Goal: Task Accomplishment & Management: Complete application form

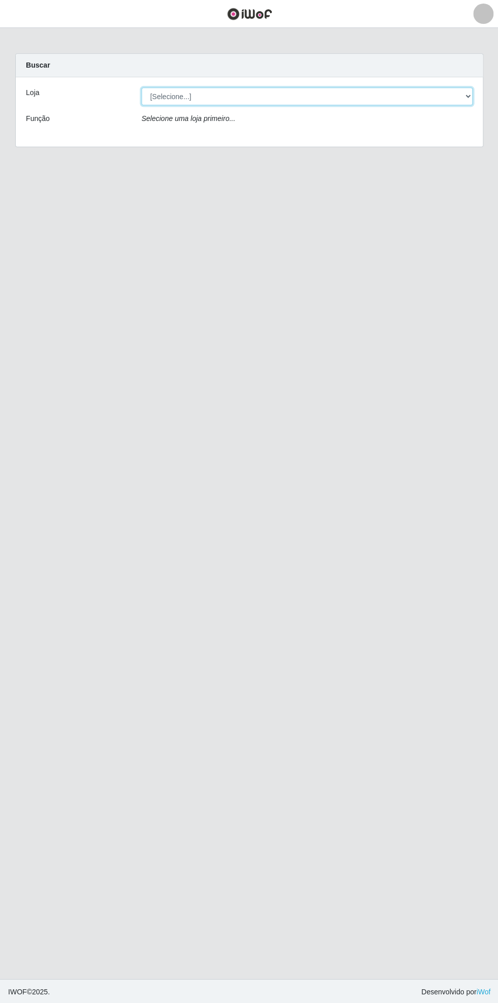
click at [467, 96] on select "[Selecione...] Bemais Supermercados - [GEOGRAPHIC_DATA]" at bounding box center [306, 96] width 331 height 18
select select "250"
click at [141, 87] on select "[Selecione...] Bemais Supermercados - [GEOGRAPHIC_DATA]" at bounding box center [306, 96] width 331 height 18
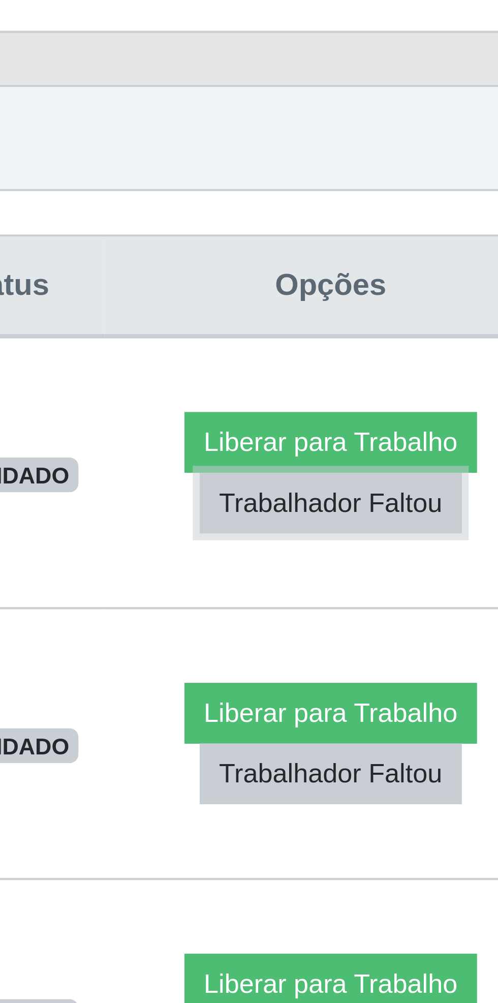
click at [413, 484] on button "Trabalhador Faltou" at bounding box center [419, 485] width 62 height 14
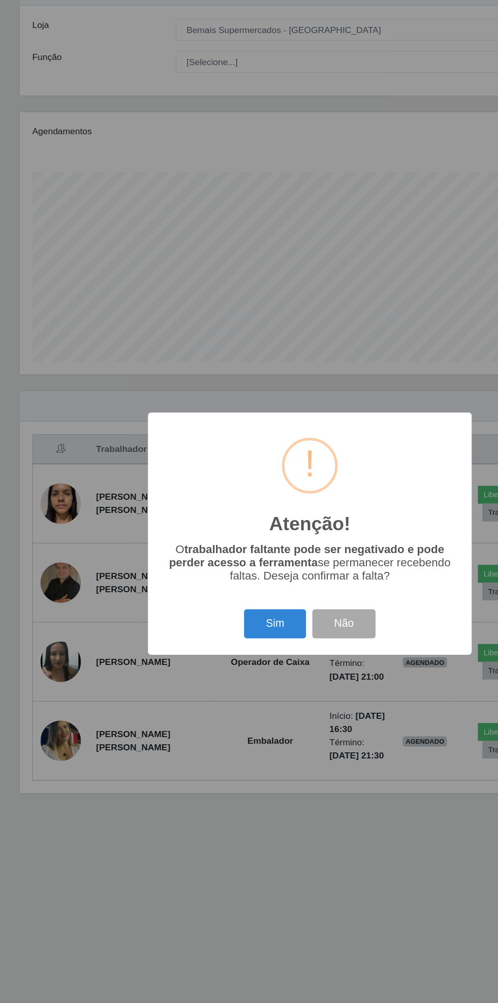
click at [221, 577] on button "Sim" at bounding box center [220, 575] width 49 height 24
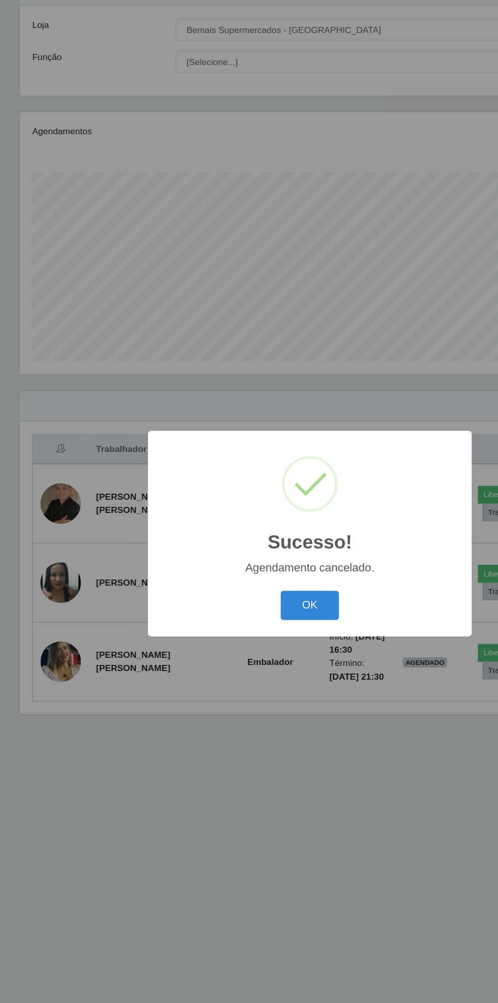
click at [247, 552] on button "OK" at bounding box center [249, 560] width 47 height 24
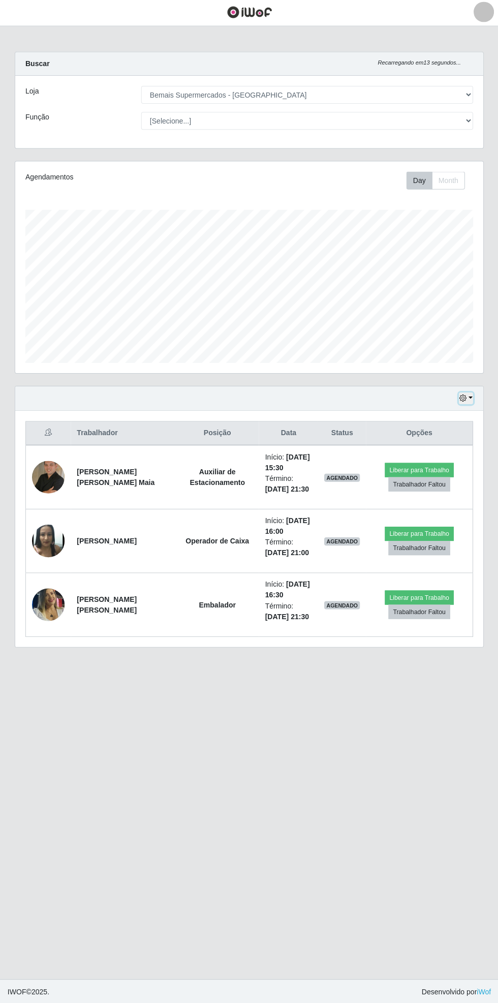
click at [471, 397] on button "button" at bounding box center [465, 399] width 14 height 12
click at [447, 429] on button "1 dia" at bounding box center [432, 437] width 80 height 21
click at [19, 19] on button "button" at bounding box center [12, 14] width 25 height 17
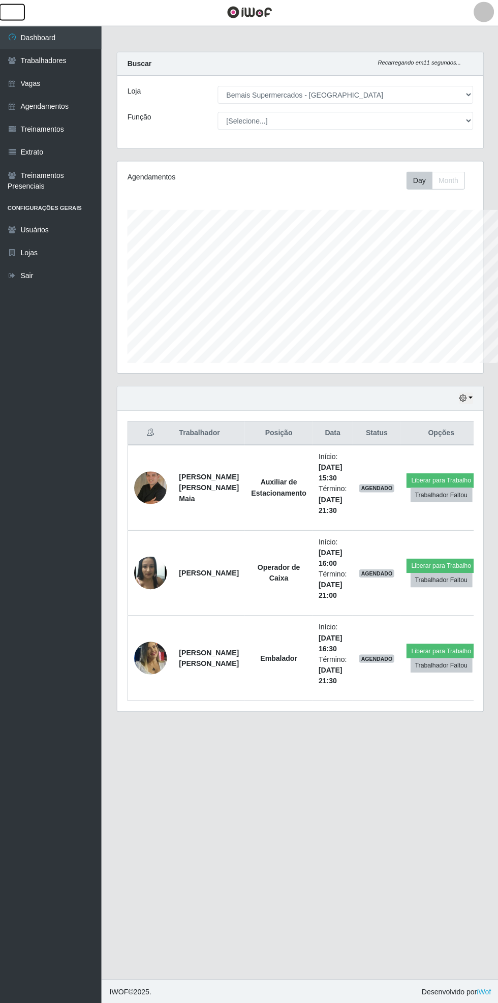
scroll to position [508383, 508229]
click at [72, 90] on link "Vagas" at bounding box center [51, 85] width 102 height 23
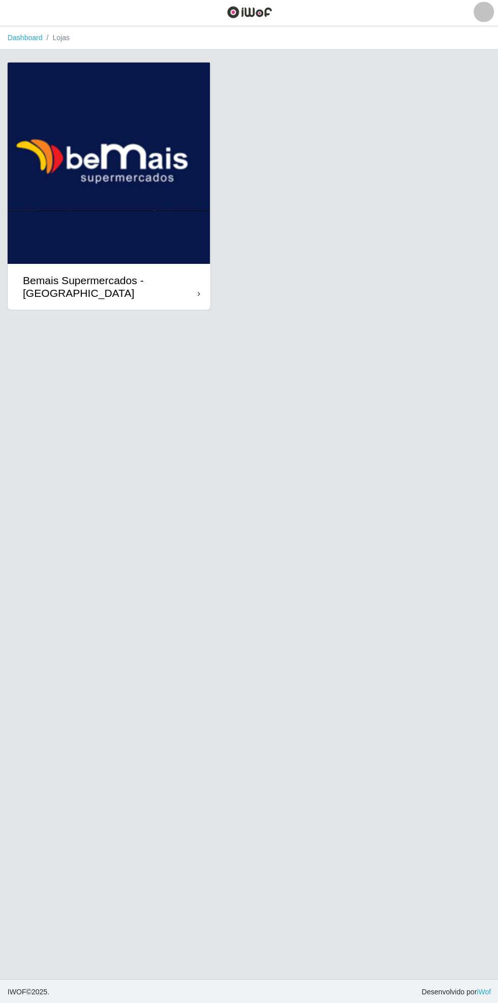
click at [191, 277] on div "Bemais Supermercados - [GEOGRAPHIC_DATA]" at bounding box center [110, 287] width 174 height 25
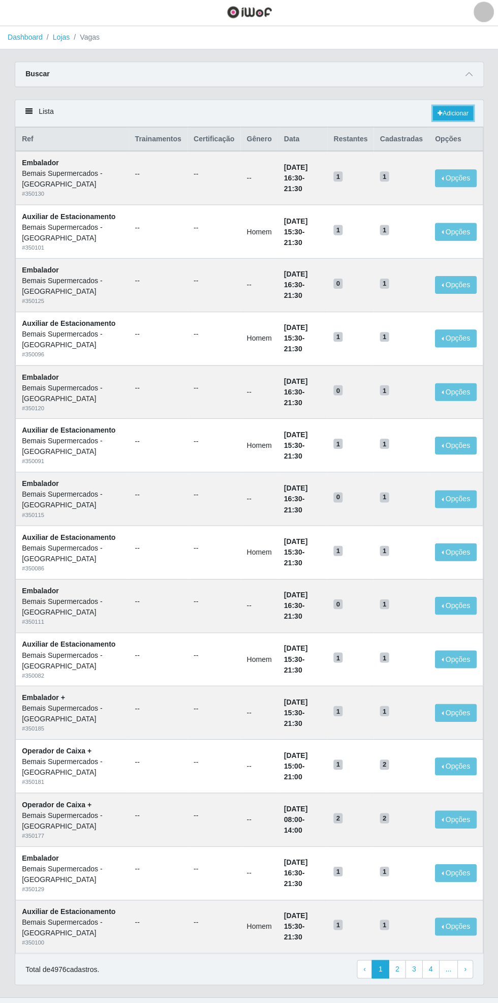
click at [461, 112] on link "Adicionar" at bounding box center [452, 115] width 40 height 14
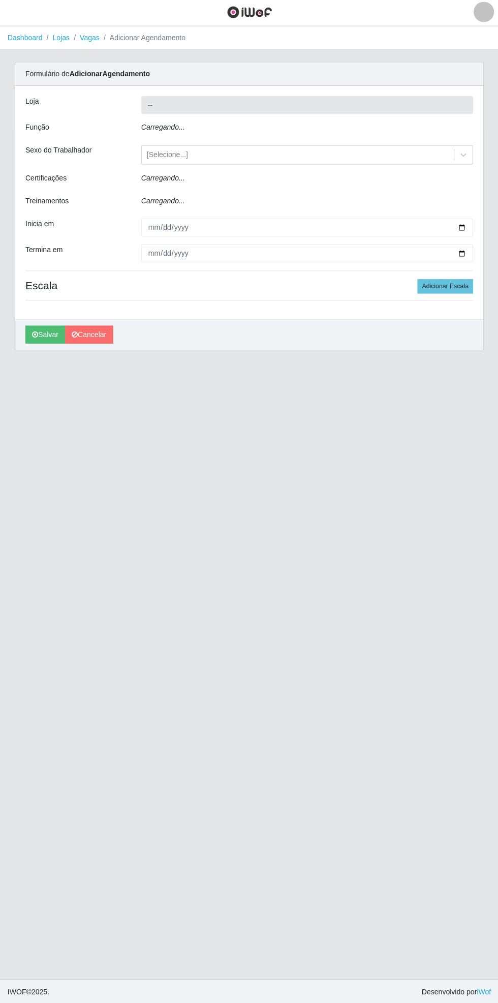
type input "Bemais Supermercados - [GEOGRAPHIC_DATA]"
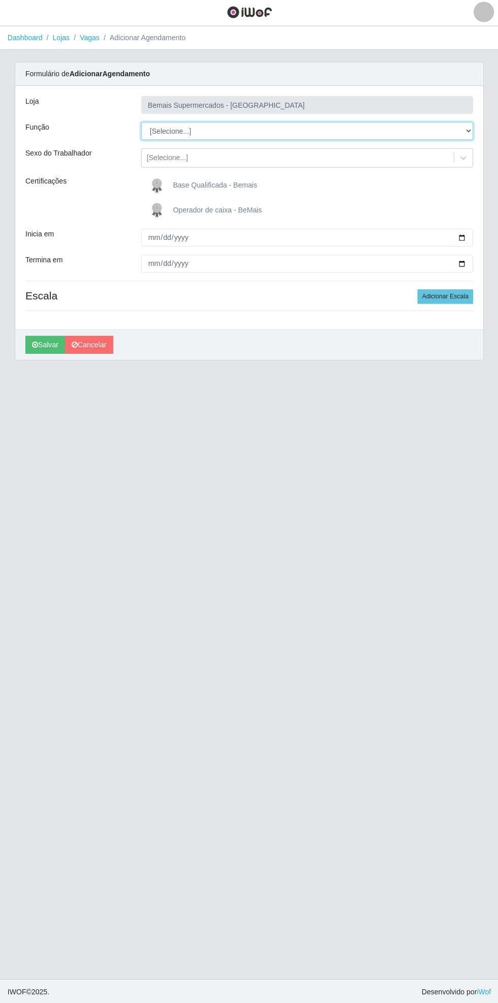
click at [470, 127] on select "[Selecione...] ASG ASG + ASG ++ Auxiliar de Estacionamento Auxiliar de Estacion…" at bounding box center [306, 133] width 331 height 18
select select "1"
click at [141, 124] on select "[Selecione...] ASG ASG + ASG ++ Auxiliar de Estacionamento Auxiliar de Estacion…" at bounding box center [306, 133] width 331 height 18
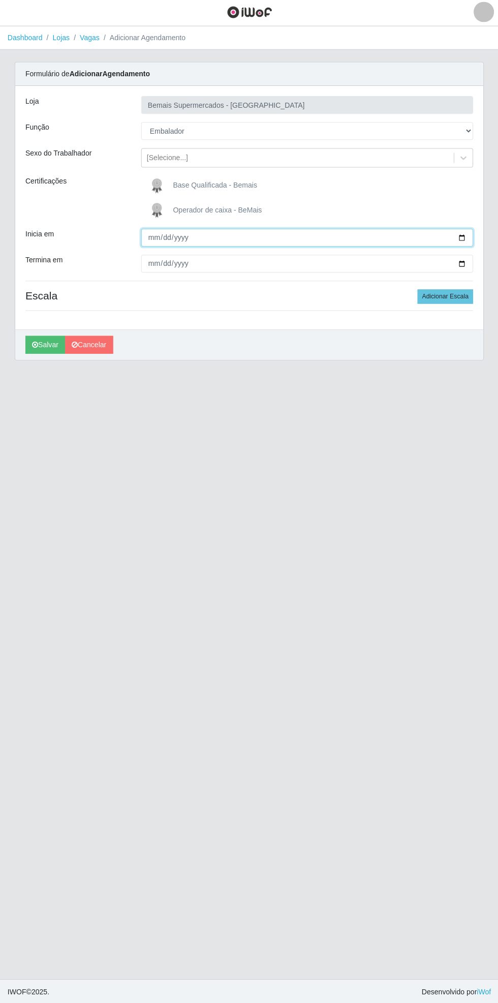
click at [467, 235] on input "Inicia em" at bounding box center [306, 239] width 331 height 18
type input "[DATE]"
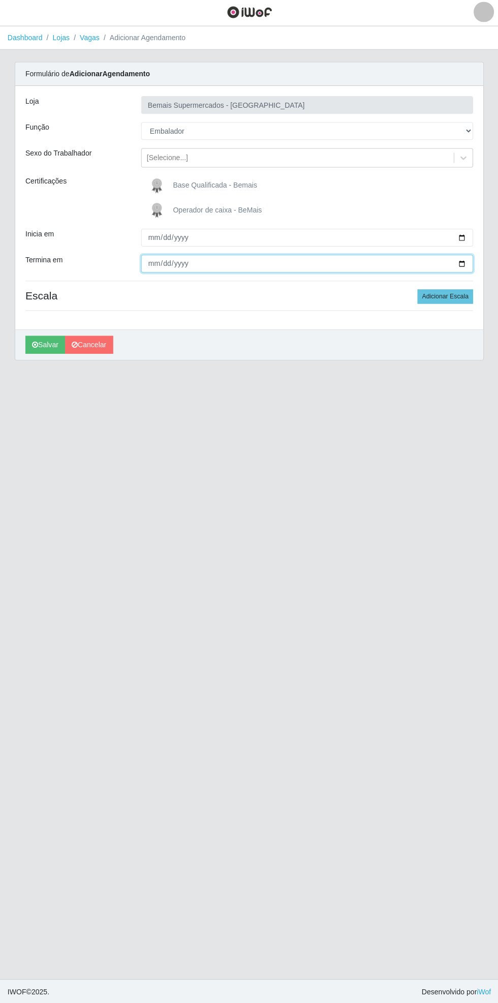
click at [470, 264] on input "Termina em" at bounding box center [306, 265] width 331 height 18
type input "[DATE]"
click at [448, 295] on button "Adicionar Escala" at bounding box center [444, 297] width 55 height 14
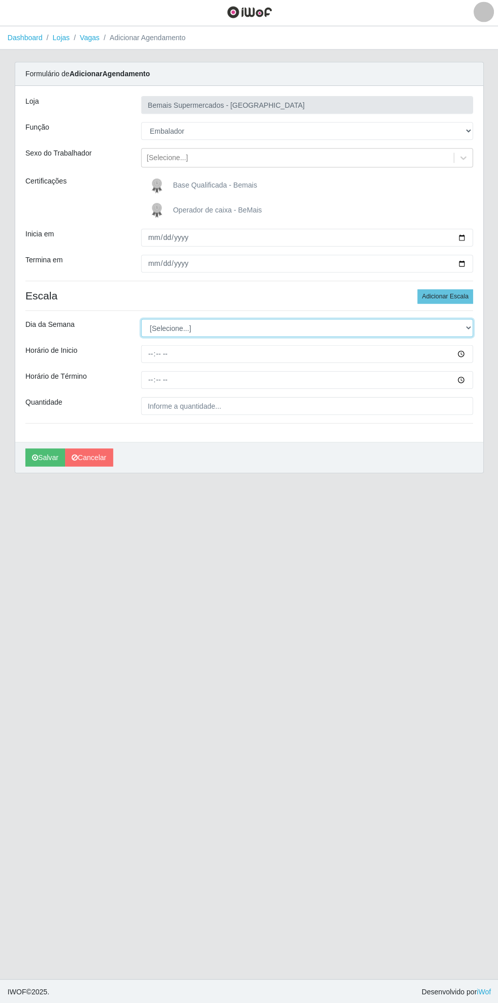
click at [470, 327] on select "[Selecione...] Segunda Terça Quarta Quinta Sexta Sábado Domingo" at bounding box center [306, 329] width 331 height 18
select select "1"
click at [141, 320] on select "[Selecione...] Segunda Terça Quarta Quinta Sexta Sábado Domingo" at bounding box center [306, 329] width 331 height 18
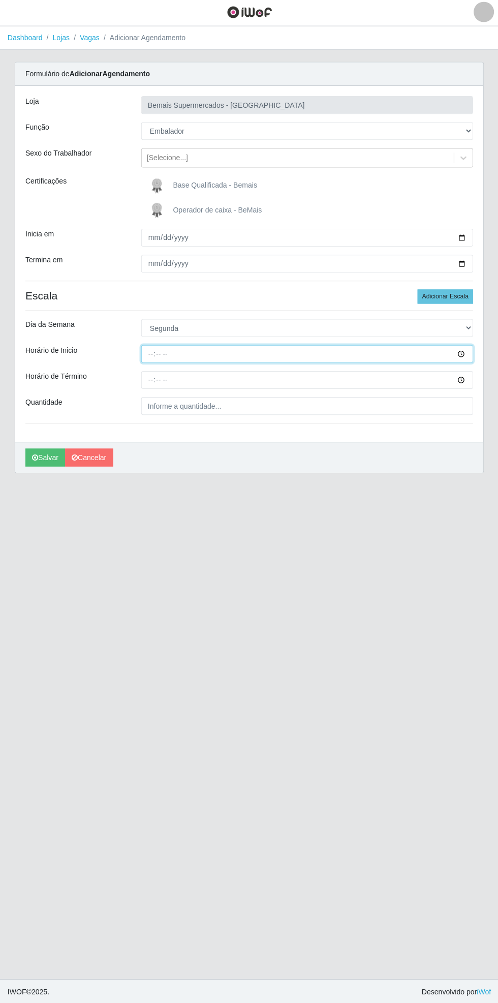
click at [472, 351] on input "Horário de Inicio" at bounding box center [306, 355] width 331 height 18
type input "16:30"
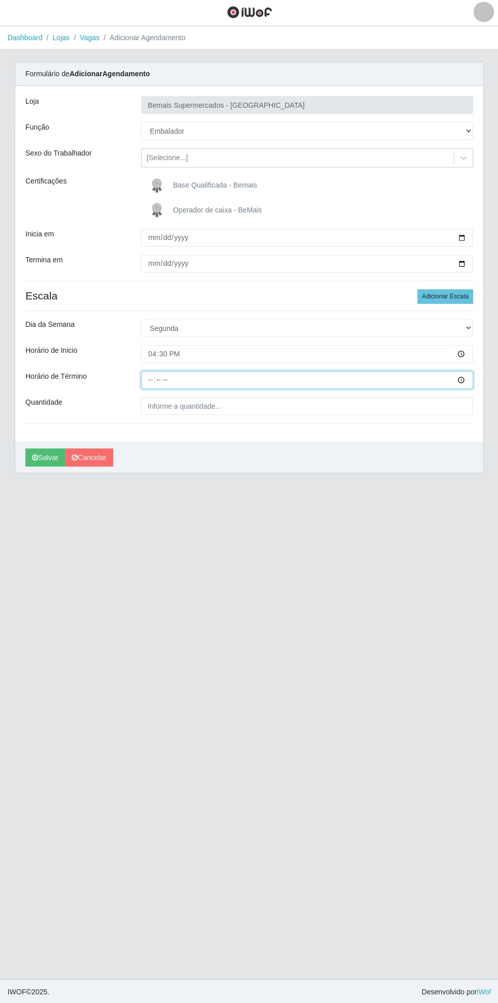
click at [471, 380] on input "Horário de Término" at bounding box center [306, 381] width 331 height 18
type input "21:30"
click at [227, 406] on input "Quantidade" at bounding box center [306, 407] width 331 height 18
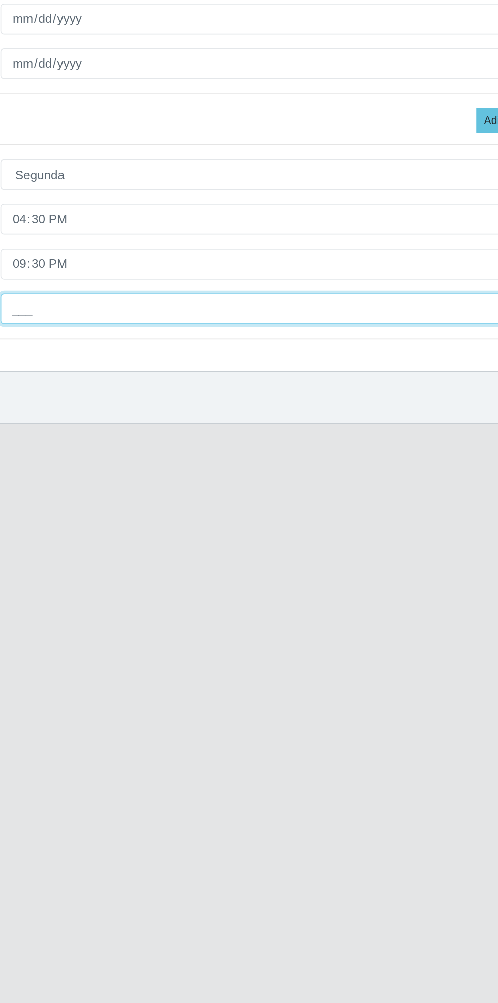
type input "1__"
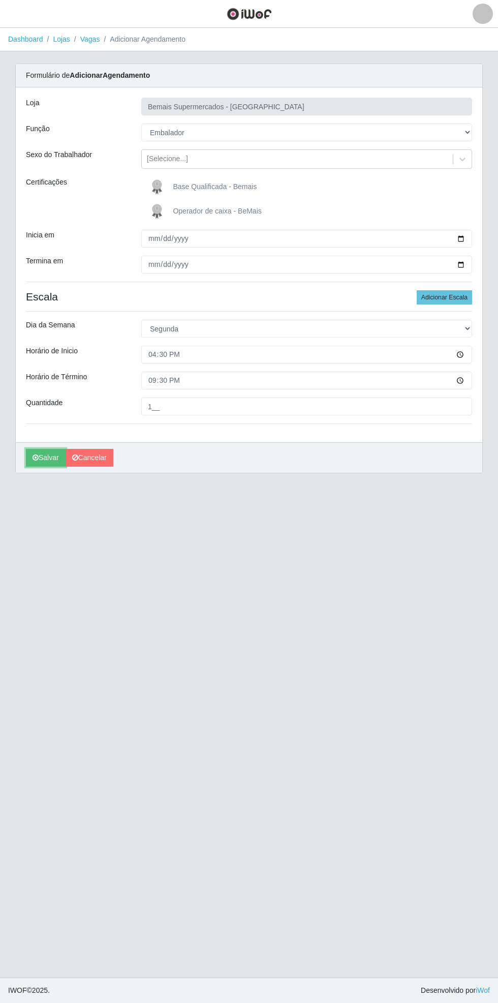
click at [34, 457] on icon "submit" at bounding box center [36, 457] width 6 height 7
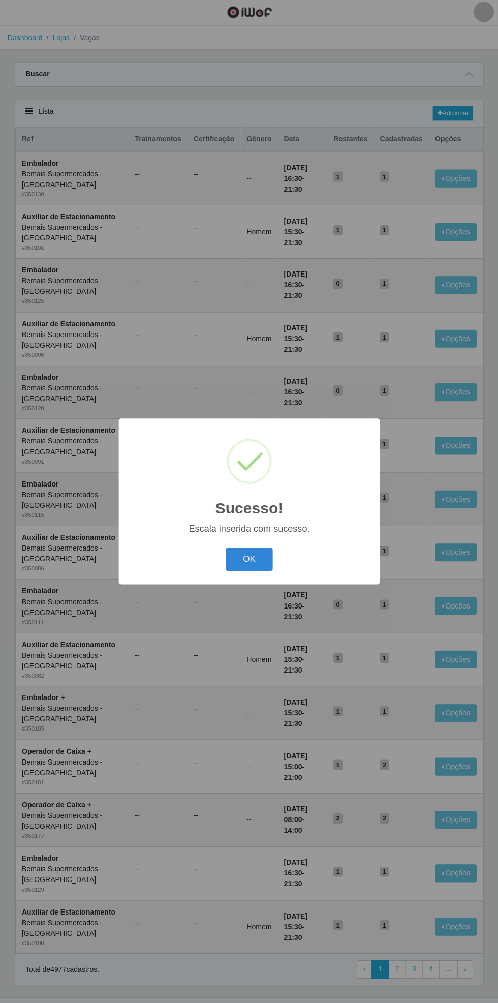
click at [254, 559] on button "OK" at bounding box center [249, 560] width 47 height 24
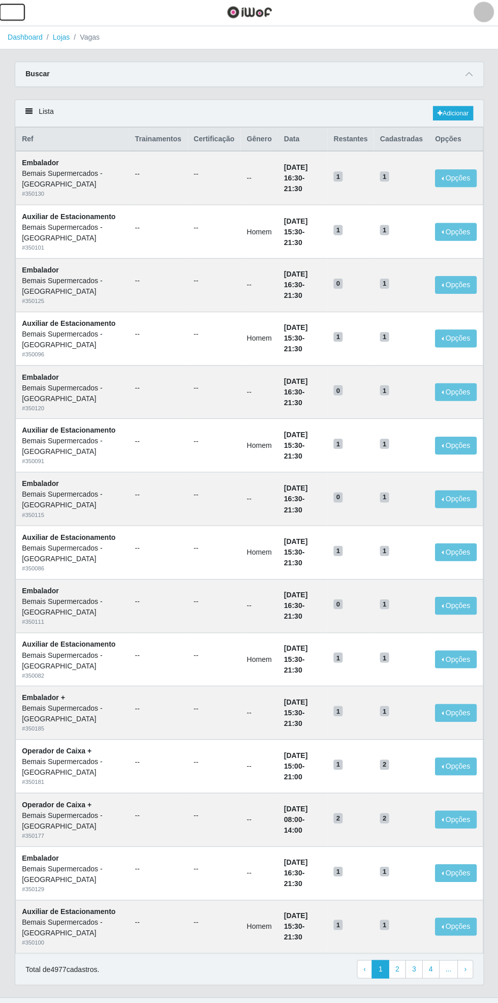
click at [20, 14] on button "button" at bounding box center [12, 14] width 25 height 17
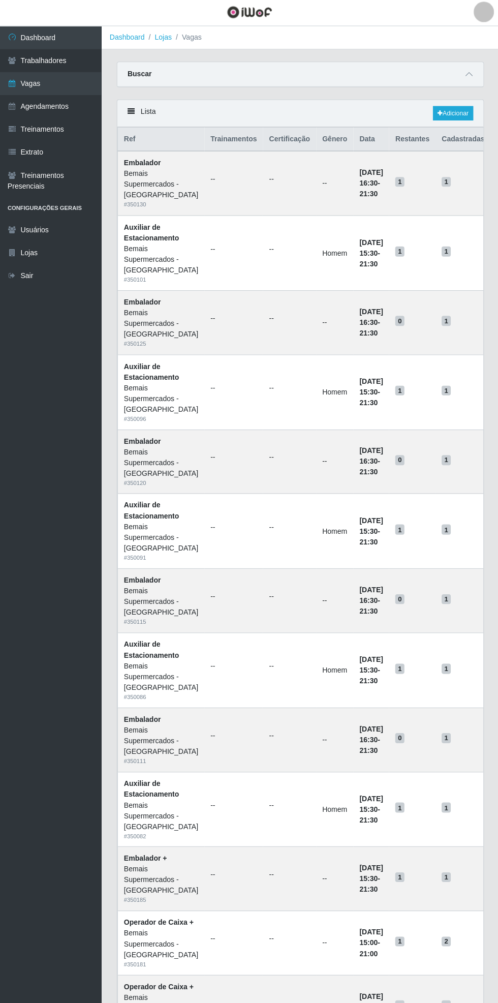
click at [79, 59] on link "Trabalhadores" at bounding box center [51, 62] width 102 height 23
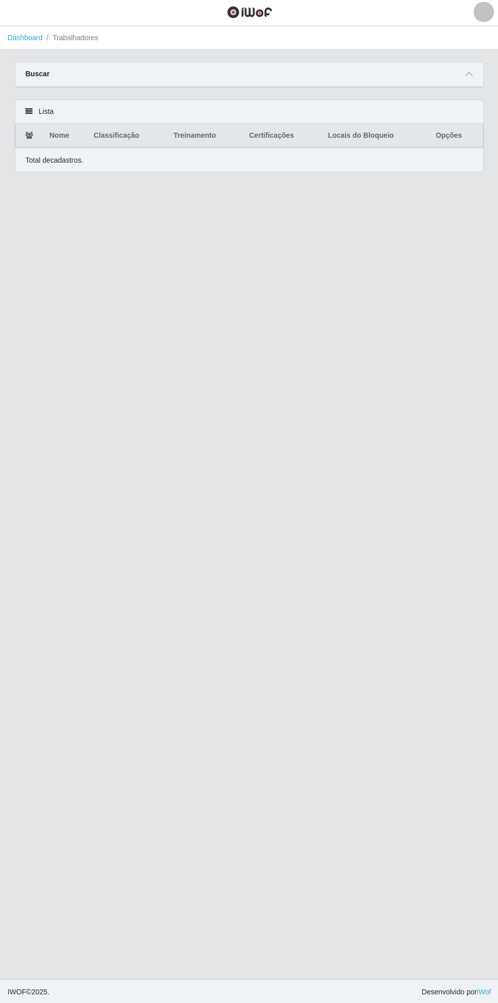
click at [468, 73] on icon at bounding box center [468, 75] width 7 height 7
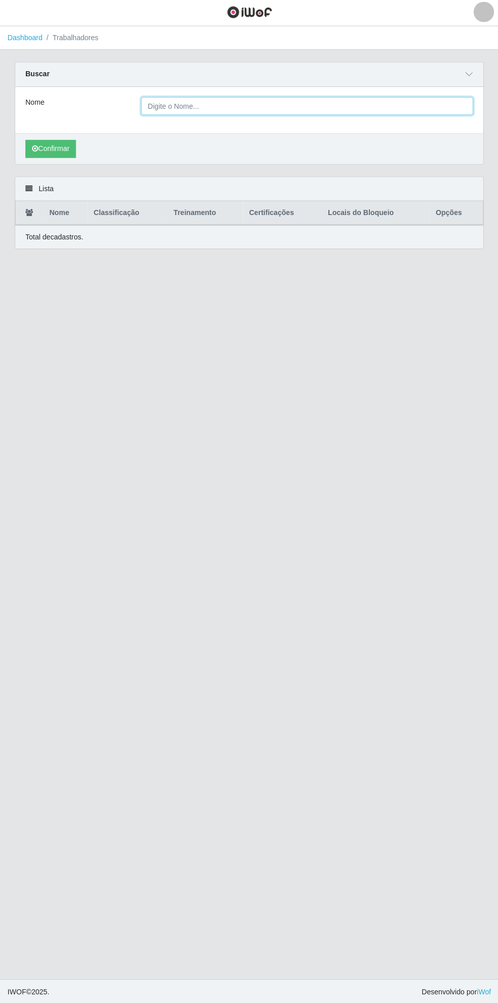
click at [460, 110] on input "Nome" at bounding box center [306, 108] width 331 height 18
type input "Camila"
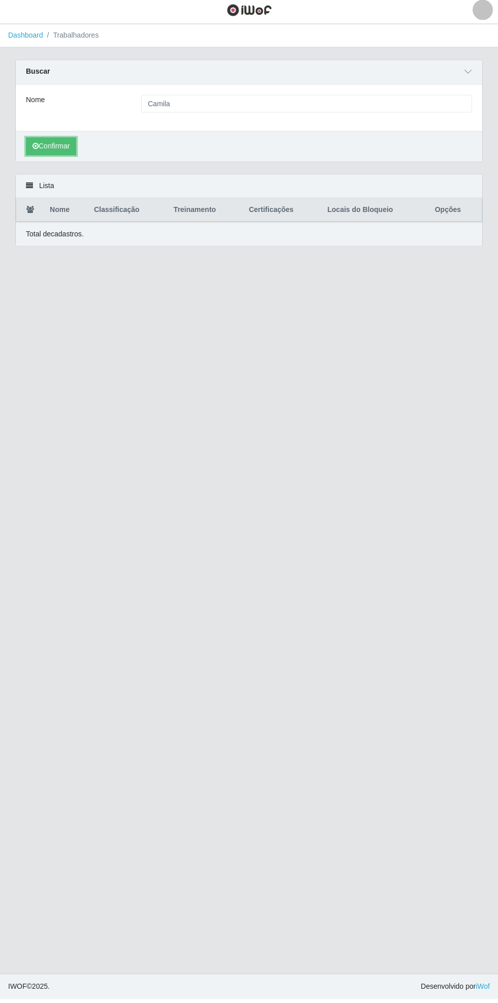
click at [43, 147] on button "Confirmar" at bounding box center [51, 150] width 50 height 18
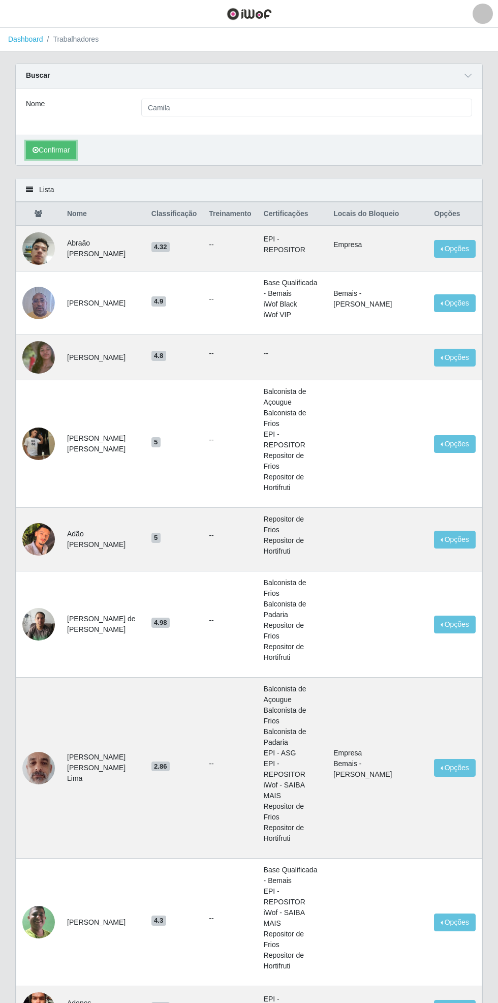
click at [44, 145] on button "Confirmar" at bounding box center [51, 150] width 50 height 18
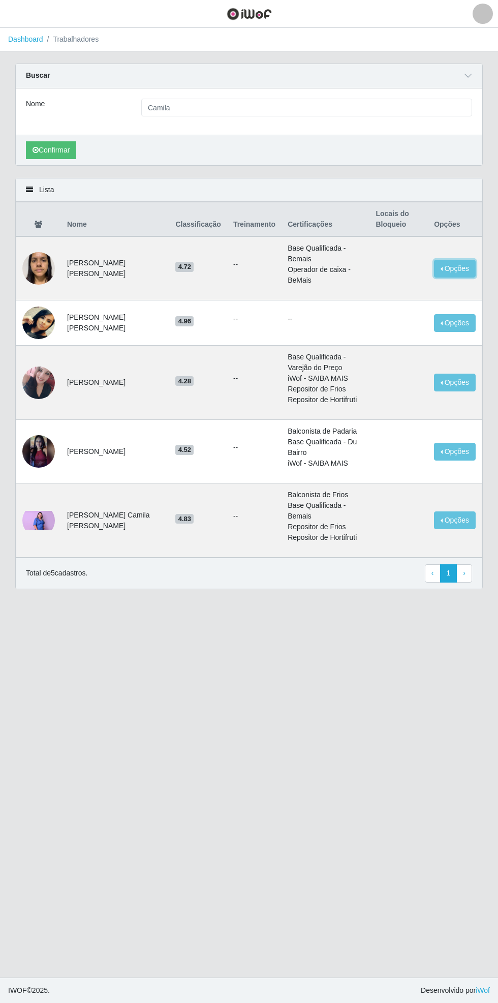
click at [458, 260] on button "Opções" at bounding box center [455, 269] width 42 height 18
click at [398, 282] on button "Bloquear - Loja" at bounding box center [392, 292] width 82 height 21
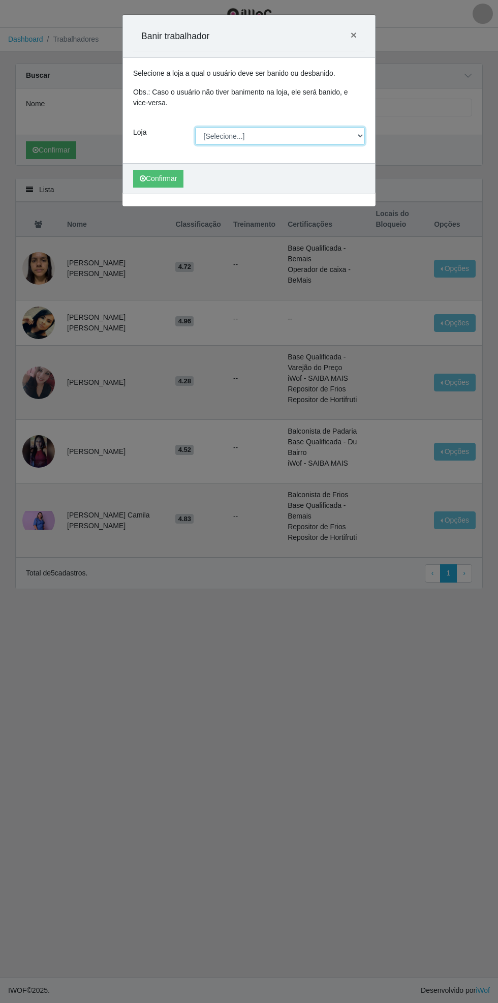
click at [361, 135] on select "[Selecione...] Bemais Supermercados - [GEOGRAPHIC_DATA]" at bounding box center [280, 136] width 170 height 18
select select "250"
click at [195, 127] on select "[Selecione...] Bemais Supermercados - [GEOGRAPHIC_DATA]" at bounding box center [280, 136] width 170 height 18
click at [158, 176] on button "Confirmar" at bounding box center [158, 179] width 50 height 18
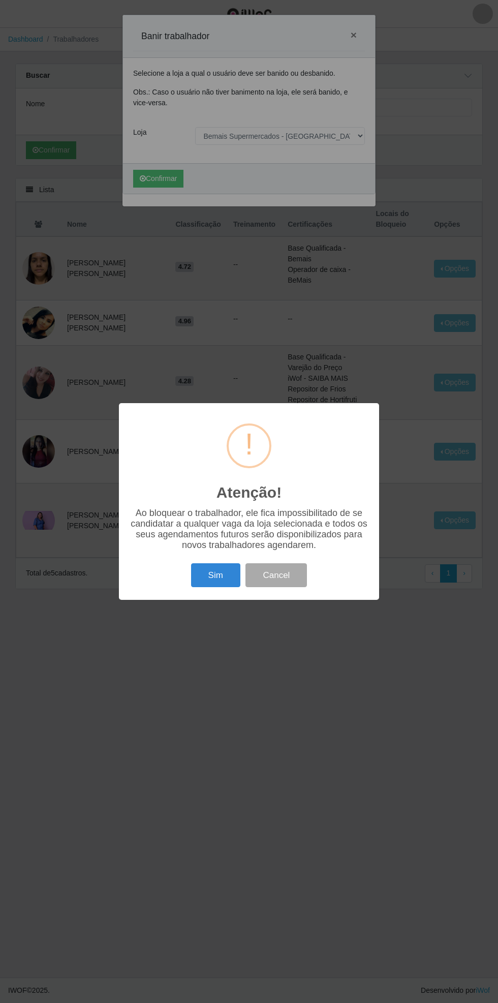
click at [220, 576] on button "Sim" at bounding box center [215, 576] width 49 height 24
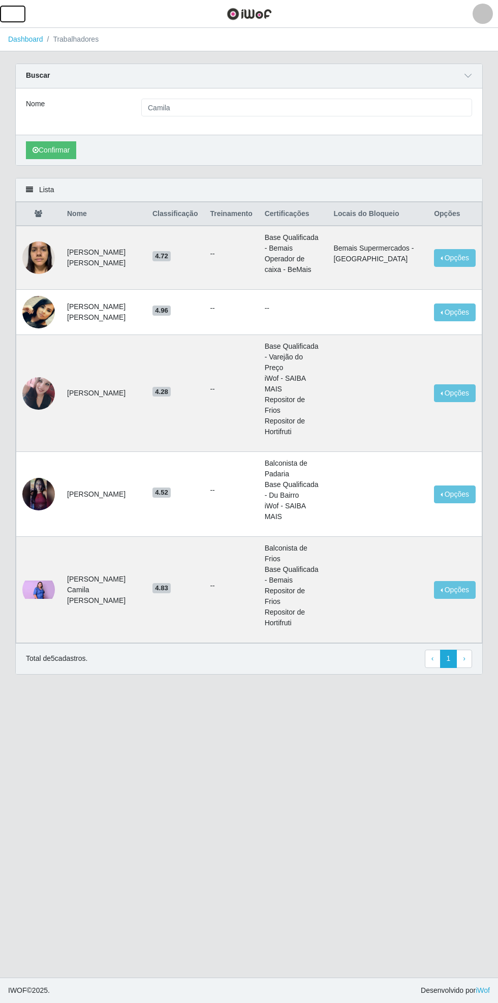
click at [23, 11] on button "button" at bounding box center [12, 14] width 25 height 17
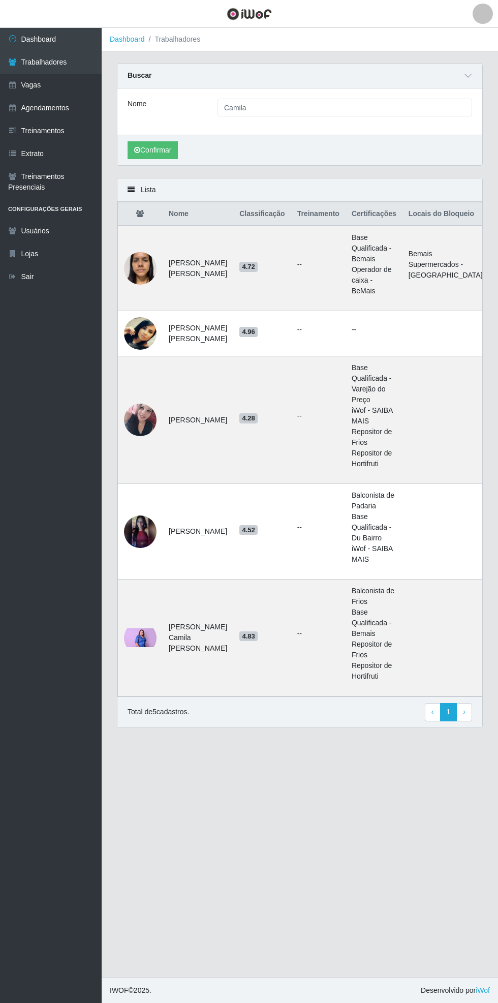
click at [78, 102] on link "Agendamentos" at bounding box center [51, 108] width 102 height 23
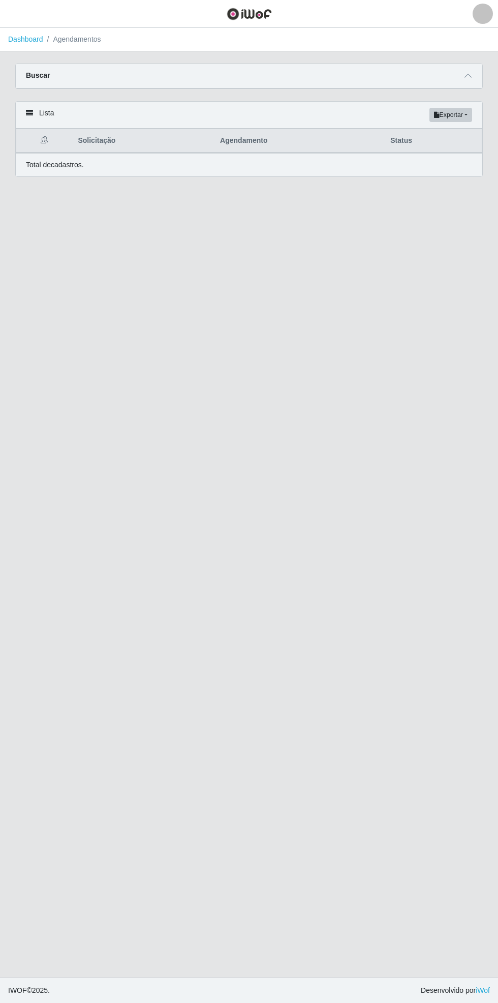
click at [464, 72] on span at bounding box center [468, 76] width 12 height 12
